Goal: Obtain resource: Download file/media

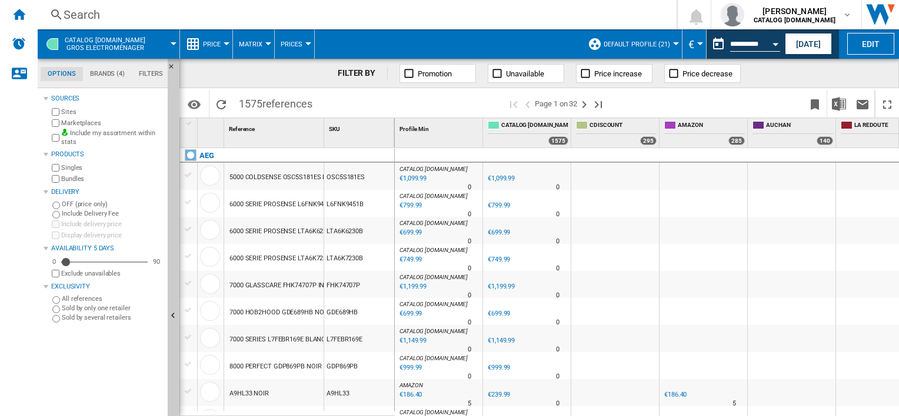
click at [122, 10] on div "Search" at bounding box center [355, 14] width 582 height 16
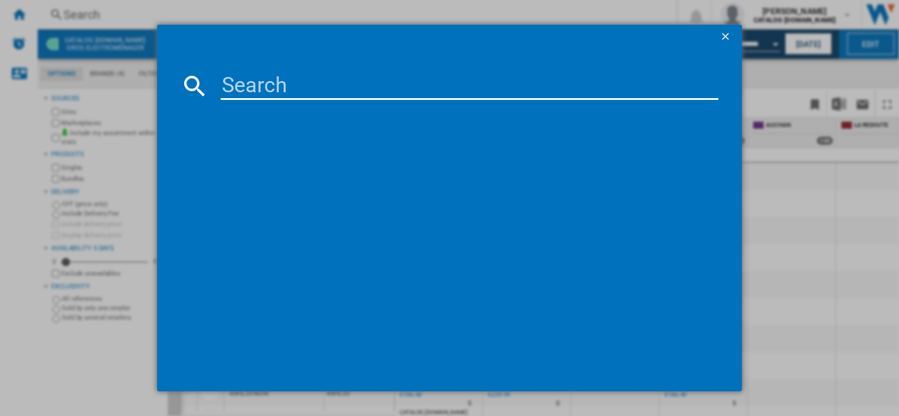
click at [242, 95] on input at bounding box center [469, 86] width 497 height 28
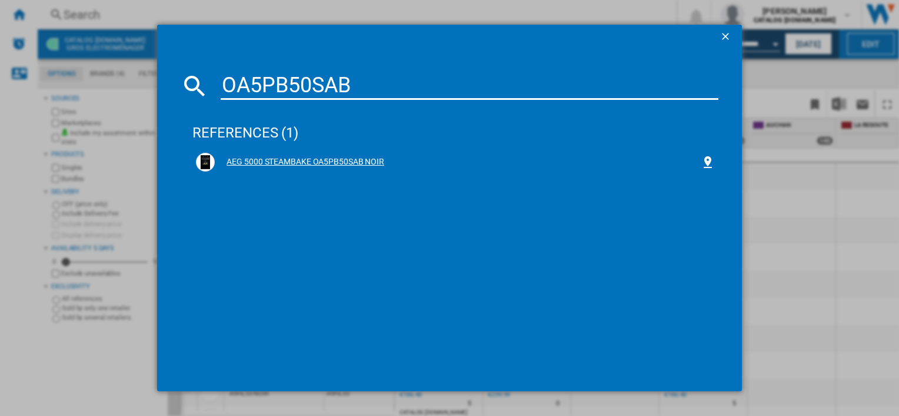
type input "OA5PB50SAB"
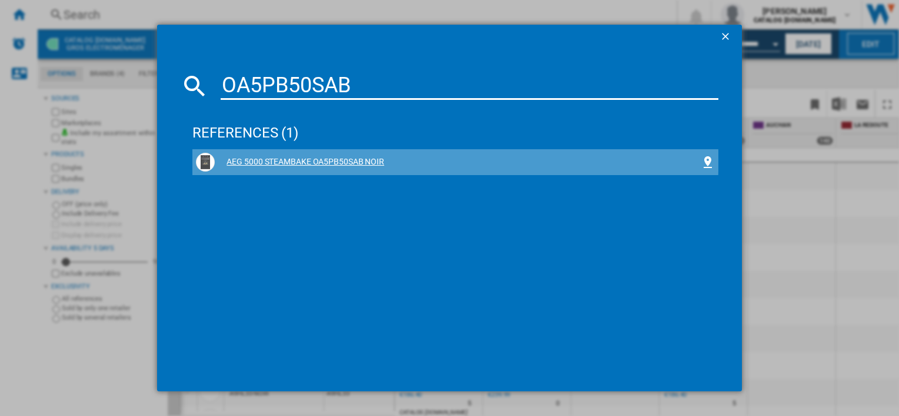
click at [323, 161] on div "AEG 5000 STEAMBAKE OA5PB50SAB NOIR" at bounding box center [457, 162] width 485 height 12
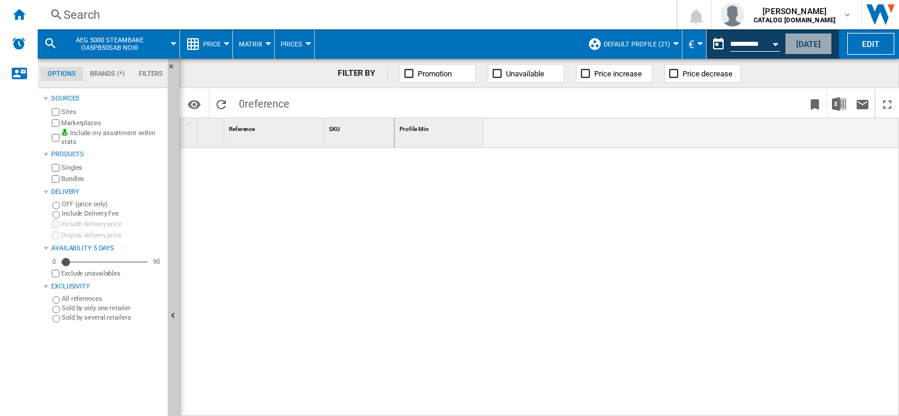
click at [807, 45] on button "[DATE]" at bounding box center [807, 44] width 47 height 22
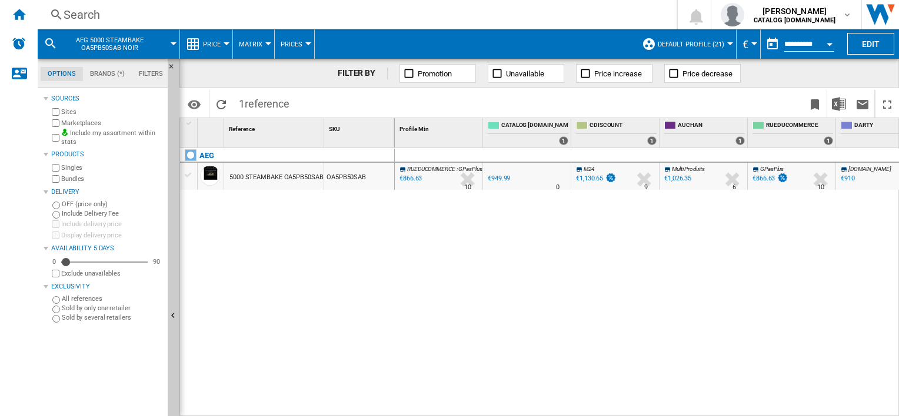
click at [222, 42] on button "Price" at bounding box center [215, 43] width 24 height 29
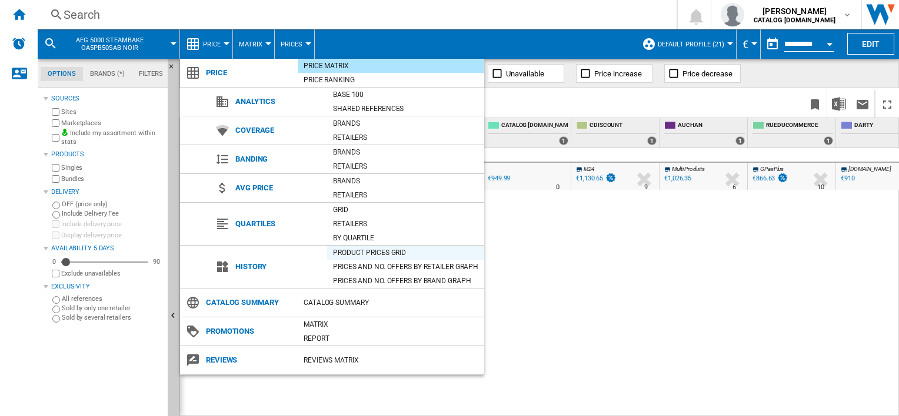
click at [353, 255] on div "Product prices grid" at bounding box center [405, 253] width 157 height 12
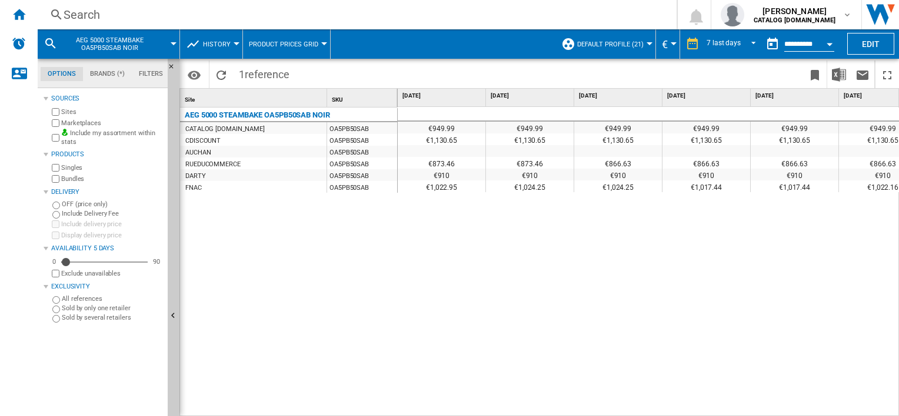
scroll to position [0, 203]
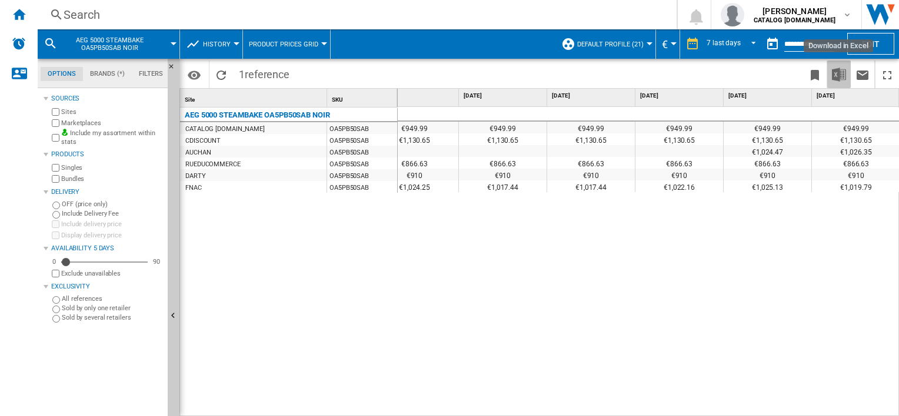
click at [836, 72] on img "Download in Excel" at bounding box center [839, 75] width 14 height 14
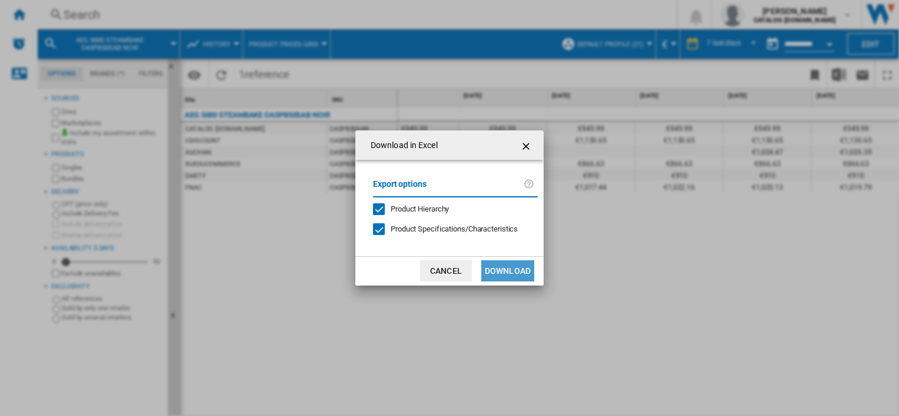
click at [504, 275] on button "Download" at bounding box center [507, 271] width 53 height 21
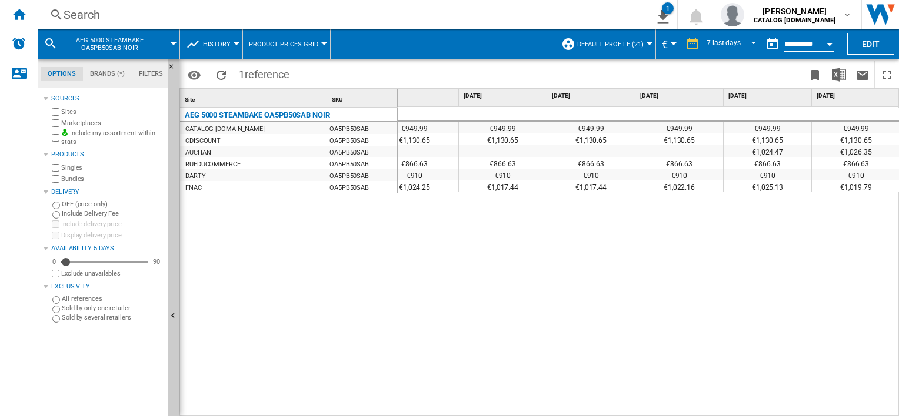
click at [229, 45] on button "History" at bounding box center [220, 43] width 34 height 29
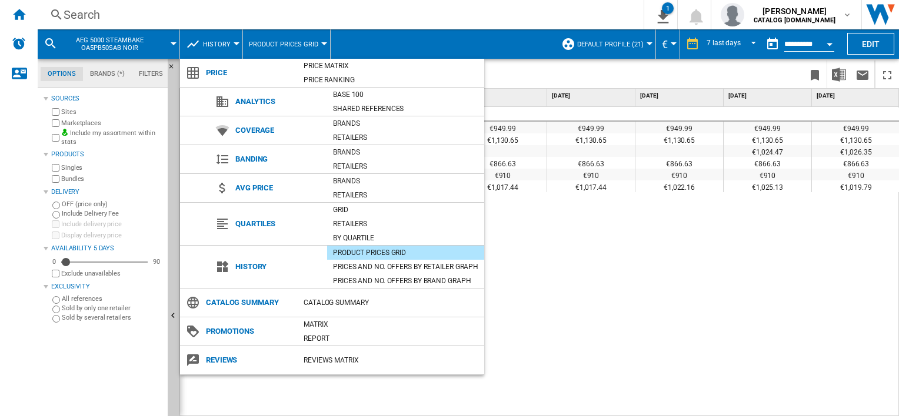
click at [218, 74] on span "Price" at bounding box center [249, 73] width 98 height 16
click at [335, 300] on div "Catalog Summary" at bounding box center [391, 303] width 186 height 12
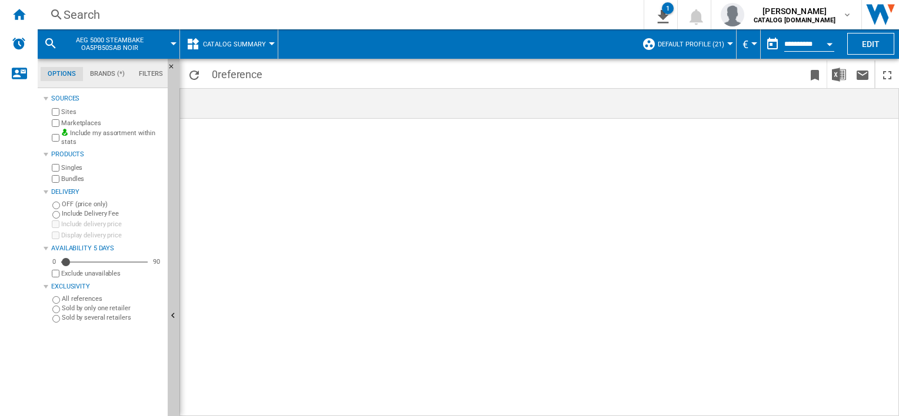
click at [262, 46] on span "Catalog Summary" at bounding box center [234, 45] width 63 height 8
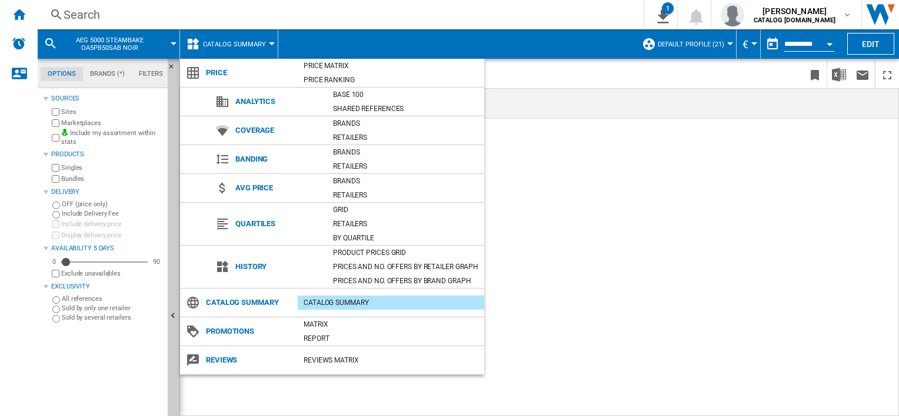
click at [225, 76] on span "Price" at bounding box center [249, 73] width 98 height 16
click at [325, 68] on div "Price Matrix" at bounding box center [391, 66] width 186 height 12
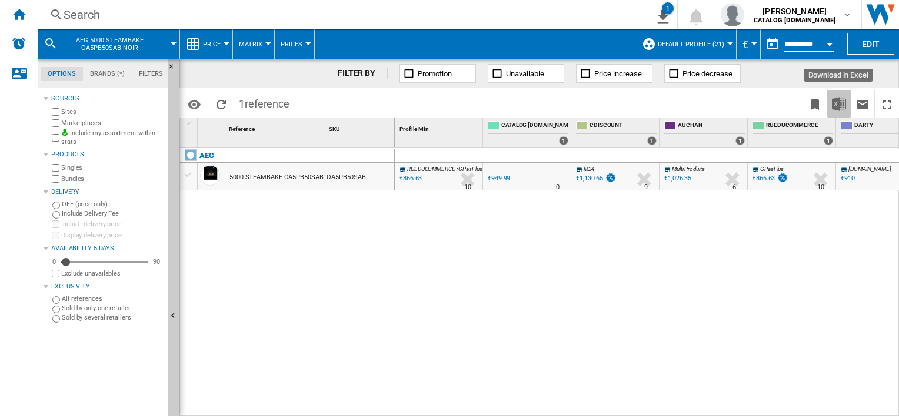
click at [839, 106] on img "Download in Excel" at bounding box center [839, 104] width 14 height 14
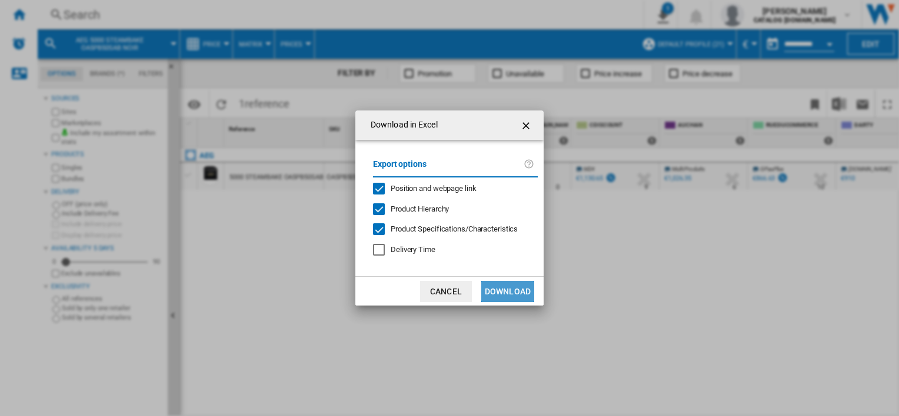
click at [503, 294] on button "Download" at bounding box center [507, 291] width 53 height 21
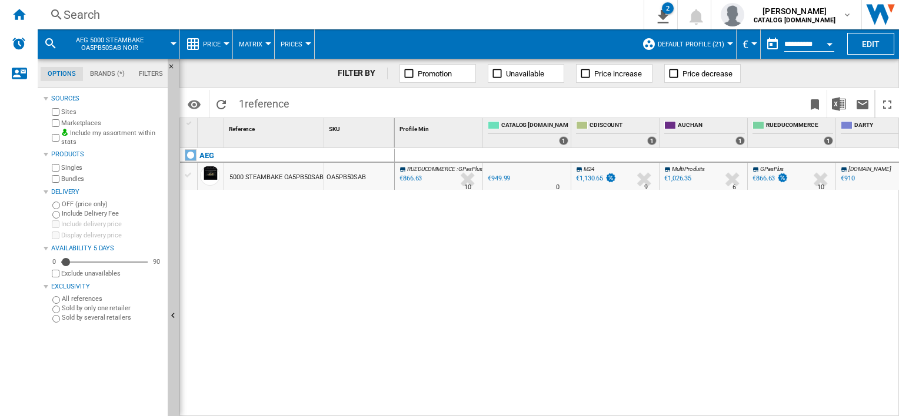
click at [218, 44] on span "Price" at bounding box center [212, 45] width 18 height 8
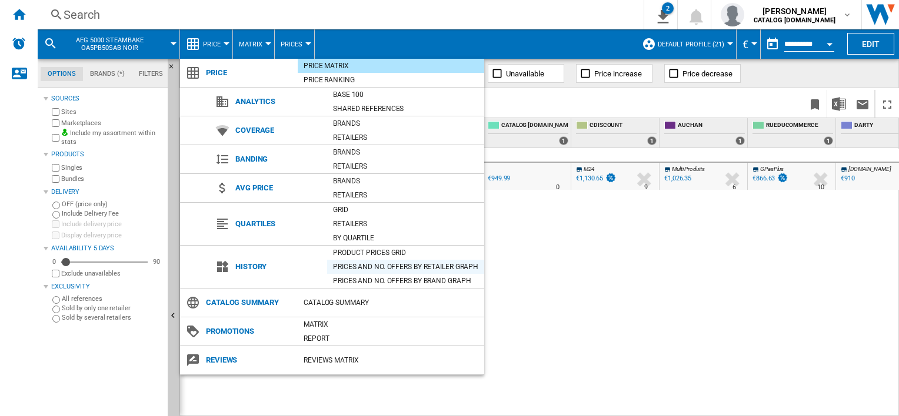
click at [420, 267] on div "Prices and No. offers by retailer graph" at bounding box center [405, 267] width 157 height 12
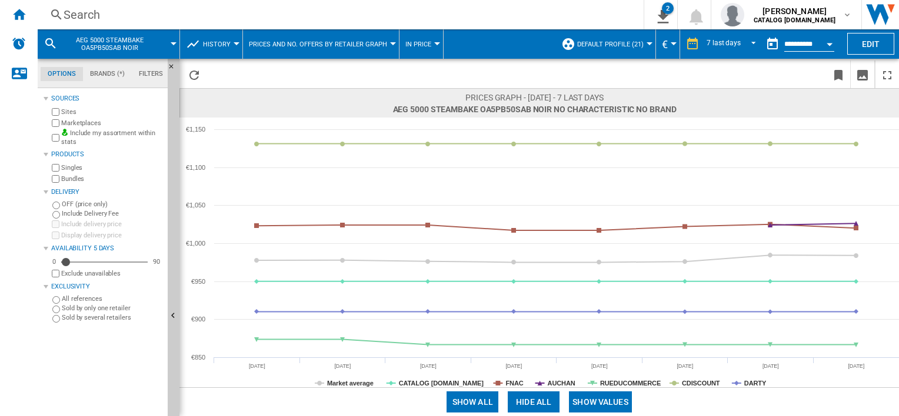
click at [824, 45] on button "Open calendar" at bounding box center [829, 42] width 21 height 21
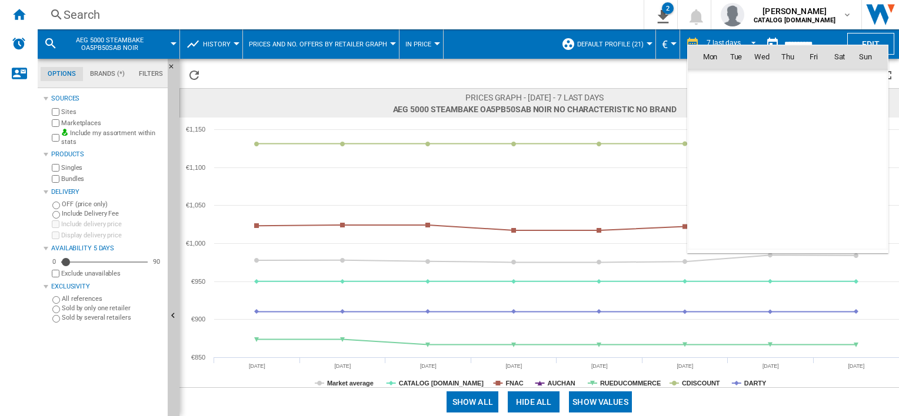
scroll to position [5610, 0]
click at [740, 183] on span "26" at bounding box center [735, 185] width 25 height 25
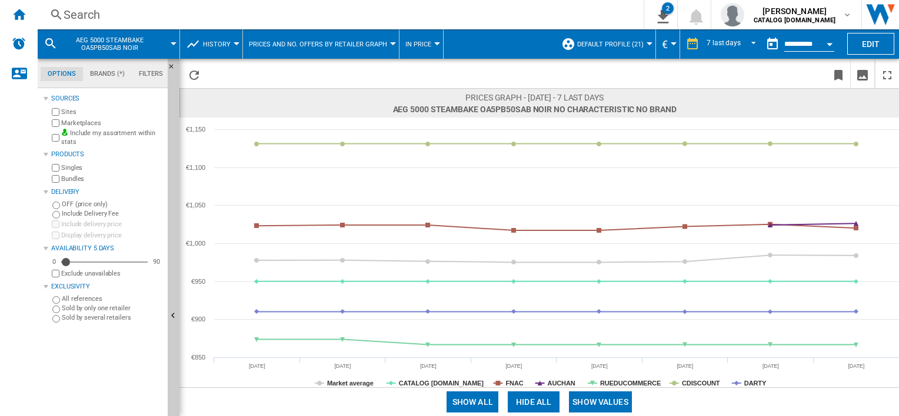
click at [220, 47] on span "History" at bounding box center [217, 45] width 28 height 8
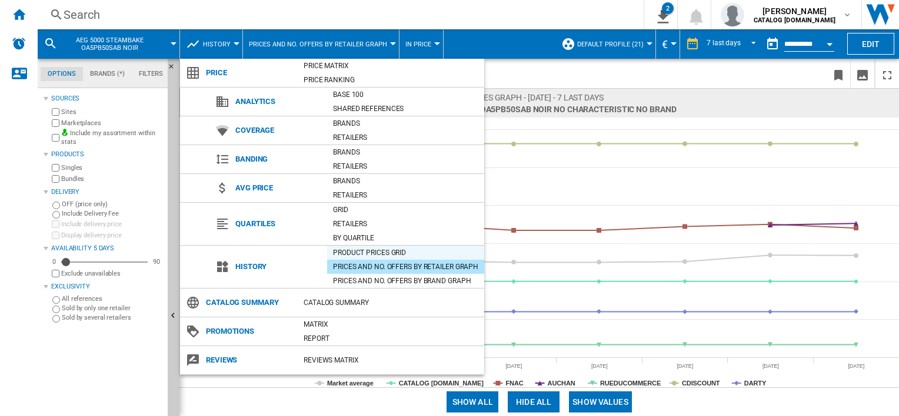
click at [376, 254] on div "Product prices grid" at bounding box center [405, 253] width 157 height 12
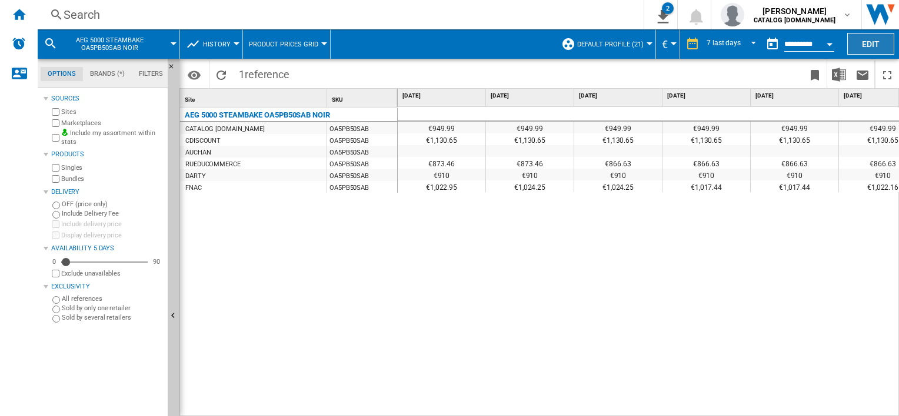
click at [872, 42] on button "Edit" at bounding box center [870, 44] width 47 height 22
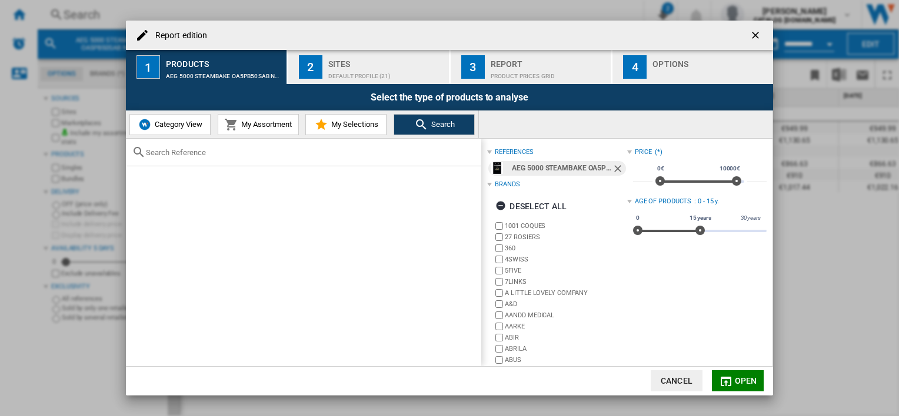
click at [371, 70] on div "Default profile (21)" at bounding box center [386, 73] width 116 height 12
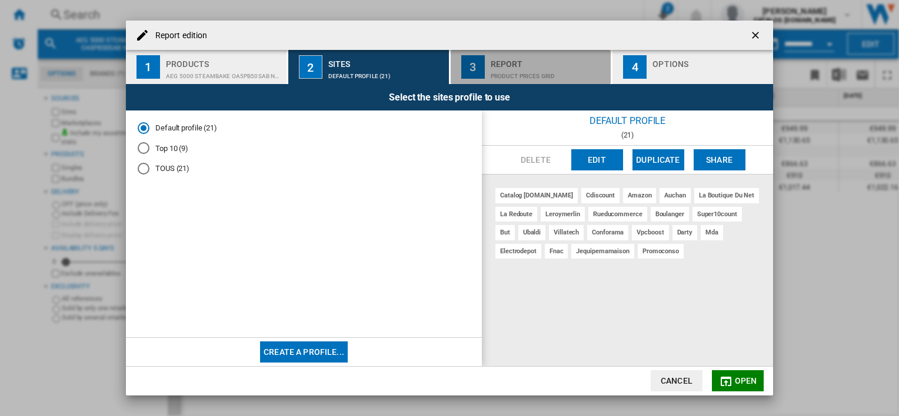
click at [482, 69] on div "3" at bounding box center [473, 67] width 24 height 24
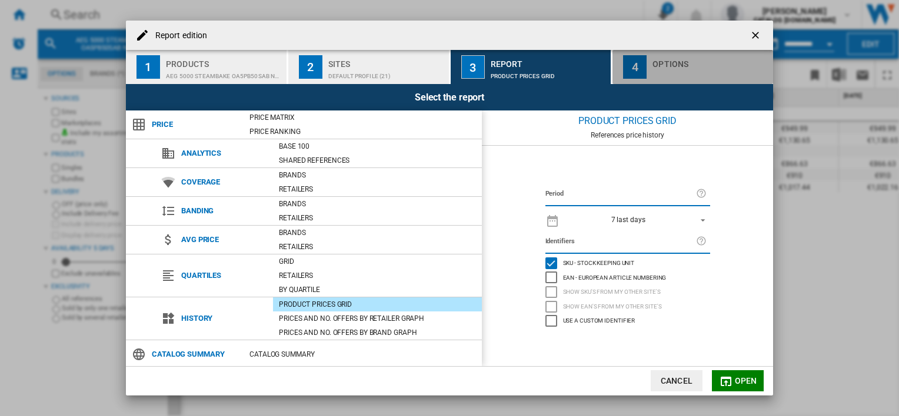
click at [680, 63] on div "Options" at bounding box center [710, 61] width 116 height 12
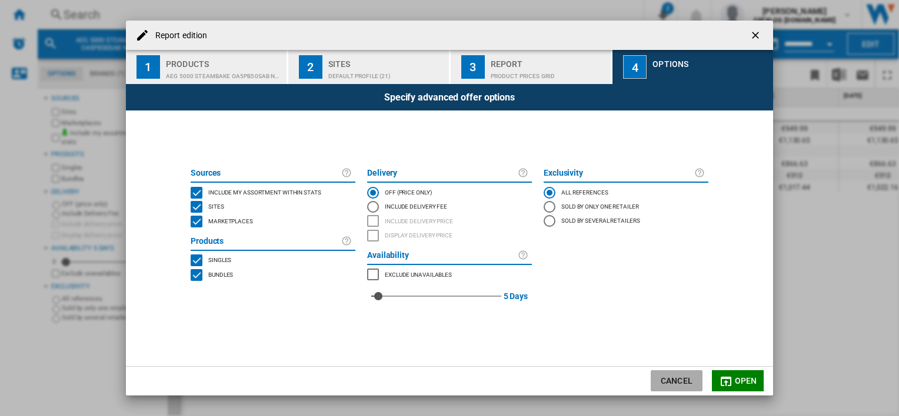
click at [677, 382] on button "Cancel" at bounding box center [676, 380] width 52 height 21
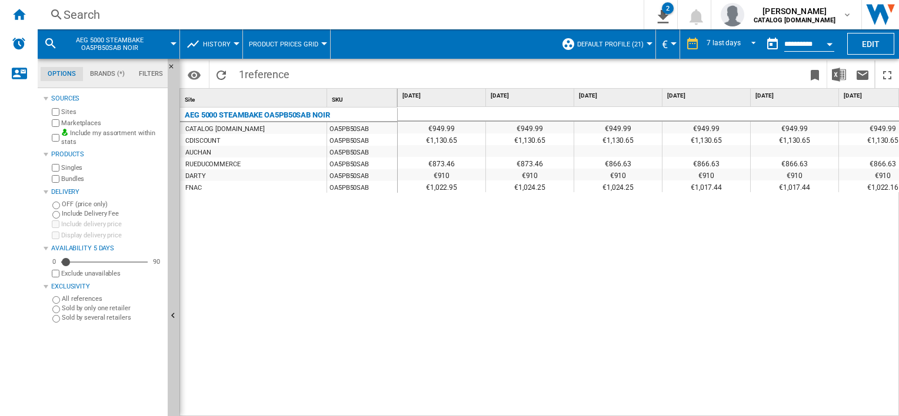
click at [206, 44] on span "History" at bounding box center [217, 45] width 28 height 8
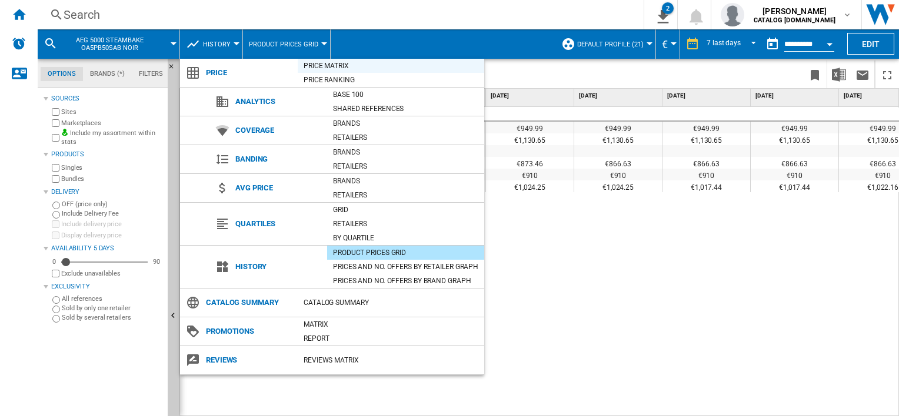
click at [320, 64] on div "Price Matrix" at bounding box center [391, 66] width 186 height 12
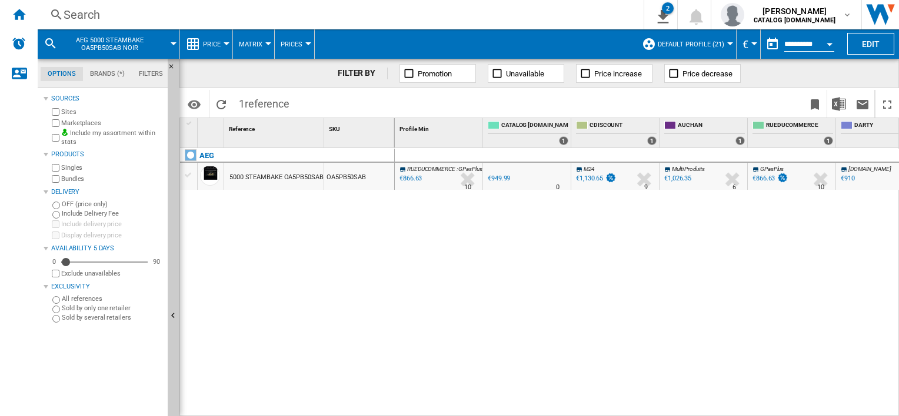
click at [825, 42] on button "Open calendar" at bounding box center [829, 42] width 21 height 21
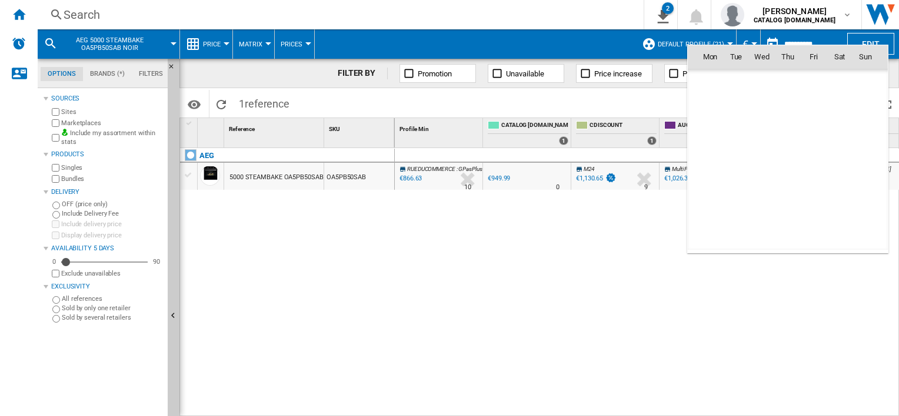
scroll to position [5610, 0]
click at [740, 151] on span "19" at bounding box center [736, 160] width 24 height 24
type input "**********"
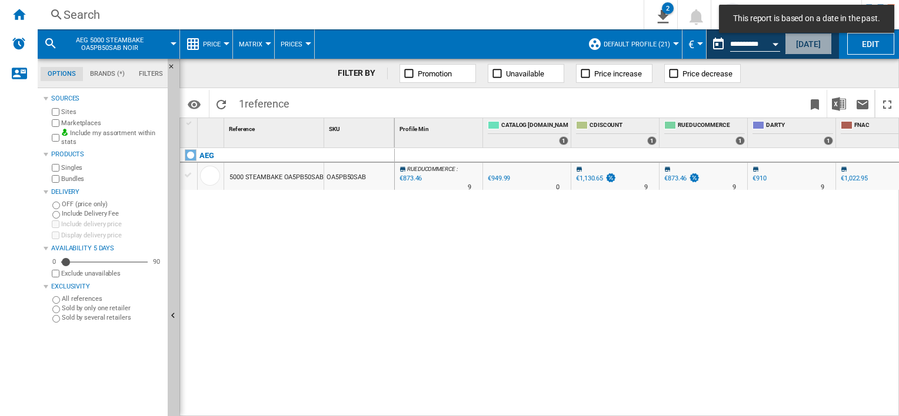
click at [814, 43] on button "[DATE]" at bounding box center [807, 44] width 47 height 22
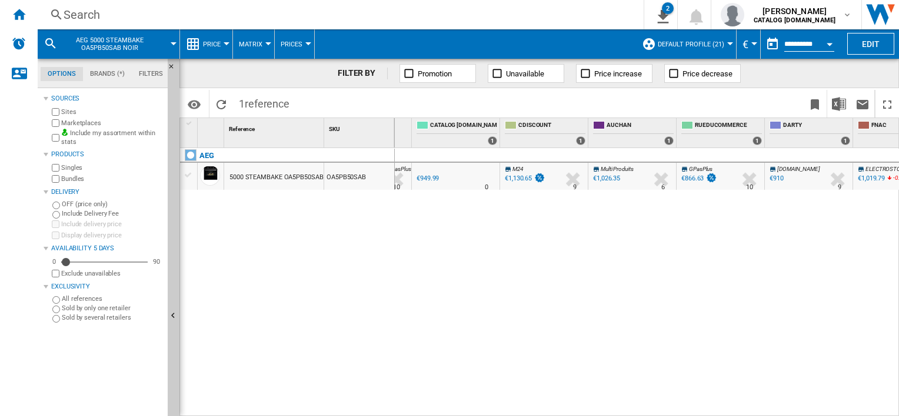
scroll to position [0, 52]
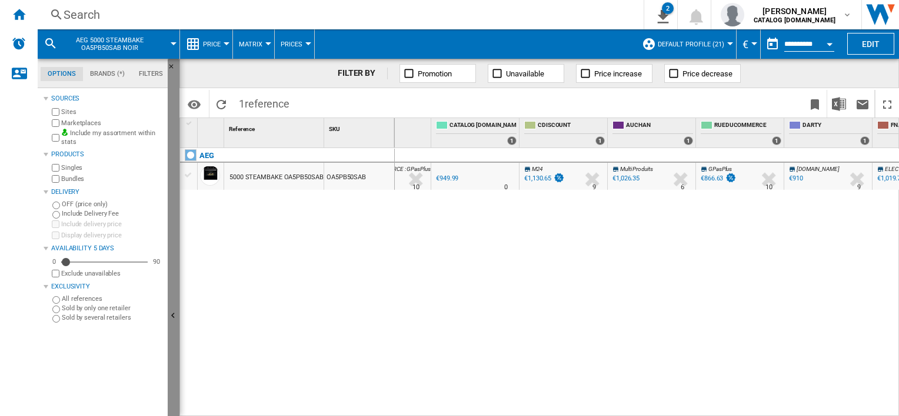
click at [173, 312] on ng-md-icon "Hide" at bounding box center [175, 318] width 14 height 14
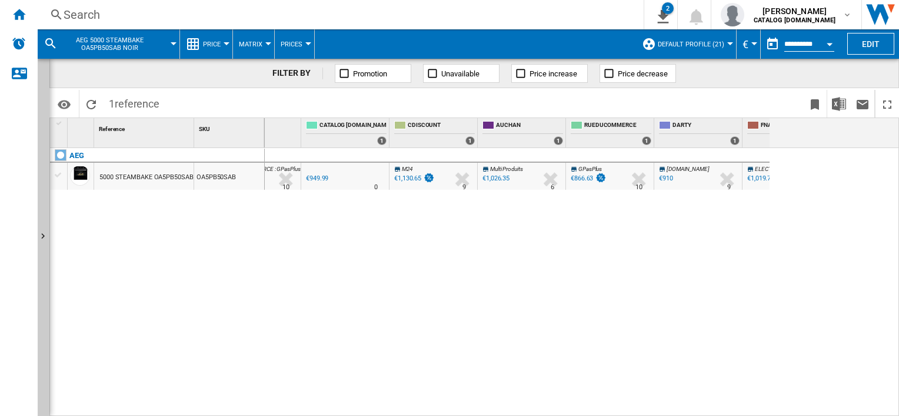
scroll to position [0, 0]
